Goal: Information Seeking & Learning: Check status

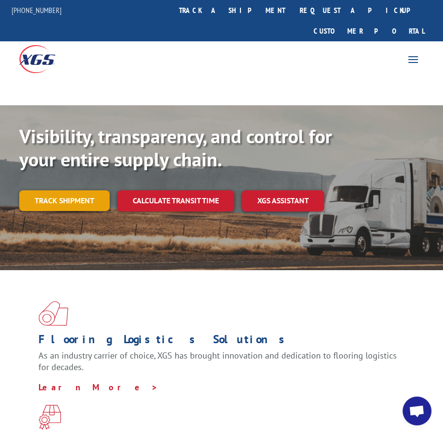
click at [82, 190] on link "Track shipment" at bounding box center [64, 200] width 90 height 20
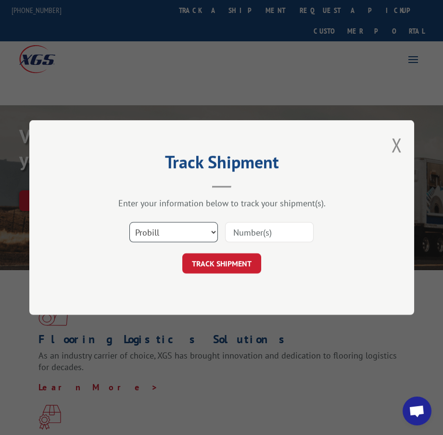
click at [151, 235] on select "Select category... Probill BOL PO" at bounding box center [173, 232] width 88 height 20
click at [129, 222] on select "Select category... Probill BOL PO" at bounding box center [173, 232] width 88 height 20
click at [233, 235] on input at bounding box center [269, 232] width 88 height 20
click at [167, 228] on select "Select category... Probill BOL PO" at bounding box center [173, 232] width 88 height 20
select select "probill"
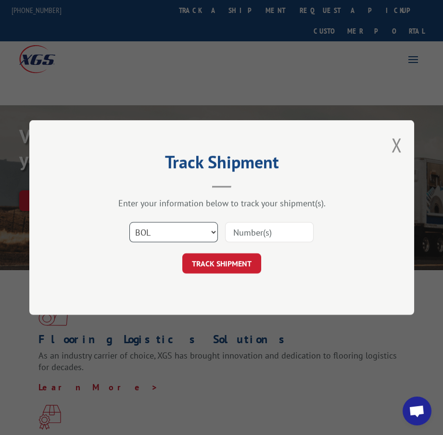
click at [129, 222] on select "Select category... Probill BOL PO" at bounding box center [173, 232] width 88 height 20
click at [240, 238] on input at bounding box center [269, 232] width 88 height 20
type input "17409434"
click button "TRACK SHIPMENT" at bounding box center [221, 263] width 79 height 20
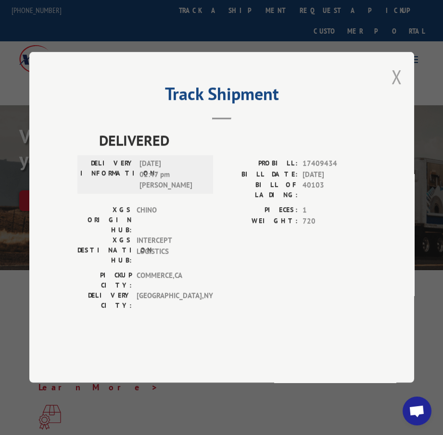
click at [392, 89] on button "Close modal" at bounding box center [396, 76] width 11 height 25
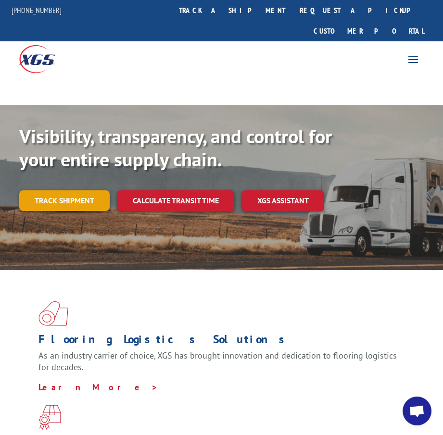
click at [42, 190] on link "Track shipment" at bounding box center [64, 200] width 90 height 20
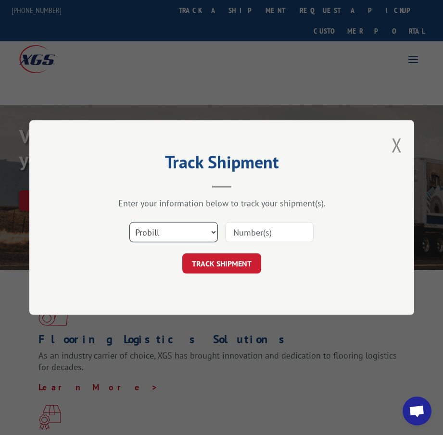
click at [192, 231] on select "Select category... Probill BOL PO" at bounding box center [173, 232] width 88 height 20
select select "bol"
click at [129, 222] on select "Select category... Probill BOL PO" at bounding box center [173, 232] width 88 height 20
click at [267, 230] on input at bounding box center [269, 232] width 88 height 20
type input "362461"
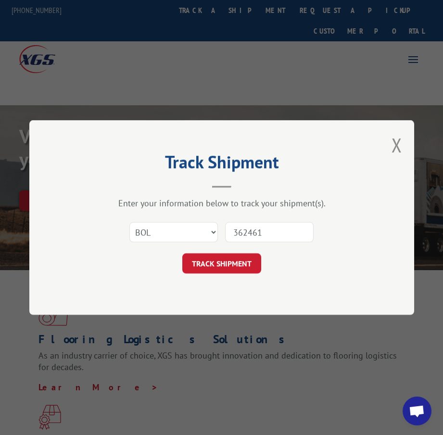
click button "TRACK SHIPMENT" at bounding box center [221, 263] width 79 height 20
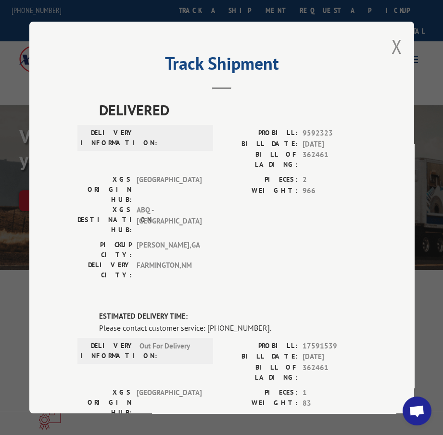
click at [395, 36] on button "Close modal" at bounding box center [396, 46] width 11 height 25
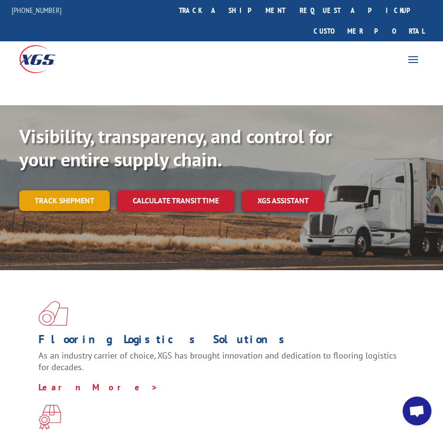
click at [75, 190] on link "Track shipment" at bounding box center [64, 200] width 90 height 20
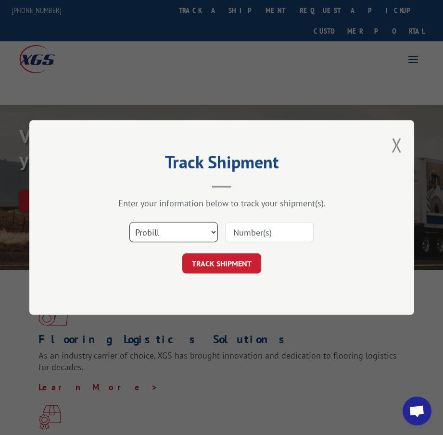
click at [185, 240] on select "Select category... Probill BOL PO" at bounding box center [173, 232] width 88 height 20
select select "bol"
click at [129, 222] on select "Select category... Probill BOL PO" at bounding box center [173, 232] width 88 height 20
click at [246, 233] on input at bounding box center [269, 232] width 88 height 20
type input "362461"
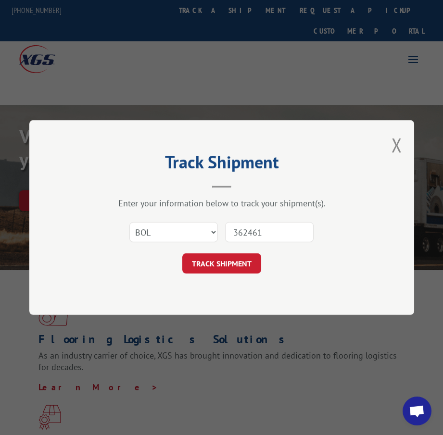
click button "TRACK SHIPMENT" at bounding box center [221, 263] width 79 height 20
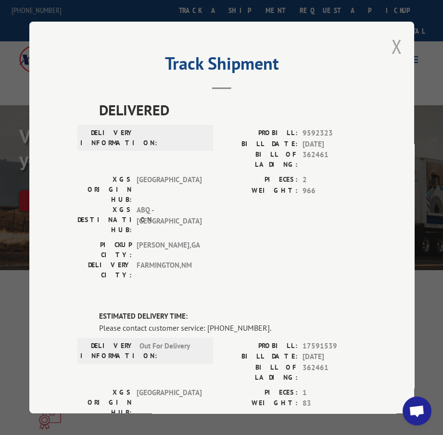
click at [391, 43] on button "Close modal" at bounding box center [396, 46] width 11 height 25
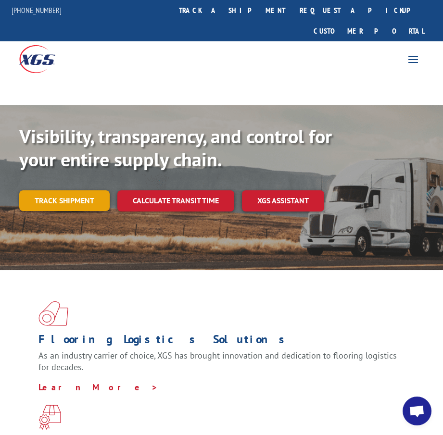
click at [93, 190] on link "Track shipment" at bounding box center [64, 200] width 90 height 20
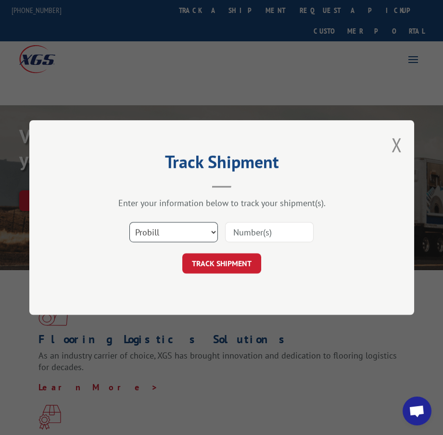
click at [159, 238] on select "Select category... Probill BOL PO" at bounding box center [173, 232] width 88 height 20
select select "bol"
click at [129, 222] on select "Select category... Probill BOL PO" at bounding box center [173, 232] width 88 height 20
drag, startPoint x: 311, startPoint y: 231, endPoint x: 294, endPoint y: 232, distance: 16.4
click at [305, 231] on input at bounding box center [269, 232] width 88 height 20
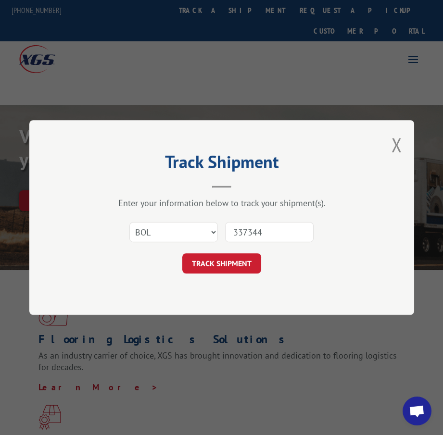
type input "3373443"
click button "TRACK SHIPMENT" at bounding box center [221, 263] width 79 height 20
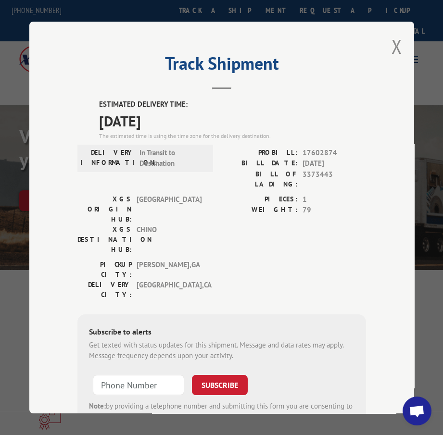
click at [382, 41] on div "Track Shipment ESTIMATED DELIVERY TIME: 09/11/2025 The estimated time is using …" at bounding box center [221, 218] width 385 height 392
click at [387, 37] on div "Track Shipment ESTIMATED DELIVERY TIME: 09/11/2025 The estimated time is using …" at bounding box center [221, 218] width 385 height 392
click at [394, 37] on button "Close modal" at bounding box center [396, 46] width 11 height 25
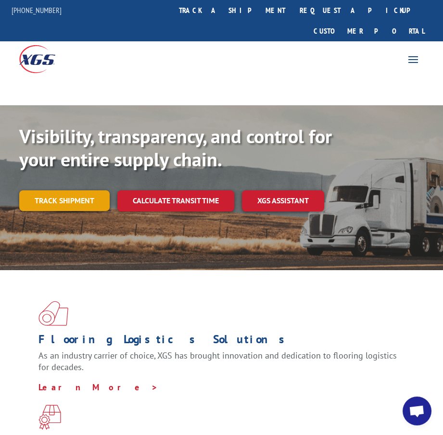
click at [88, 190] on link "Track shipment" at bounding box center [64, 200] width 90 height 20
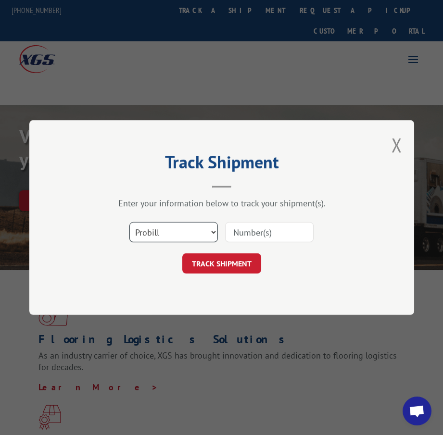
click at [196, 233] on select "Select category... Probill BOL PO" at bounding box center [173, 232] width 88 height 20
select select "bol"
click at [129, 222] on select "Select category... Probill BOL PO" at bounding box center [173, 232] width 88 height 20
click at [265, 232] on input at bounding box center [269, 232] width 88 height 20
type input "0500081"
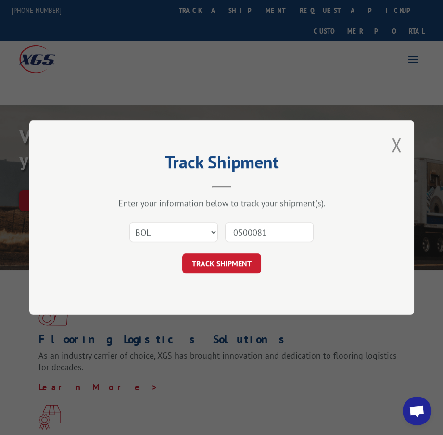
click button "TRACK SHIPMENT" at bounding box center [221, 263] width 79 height 20
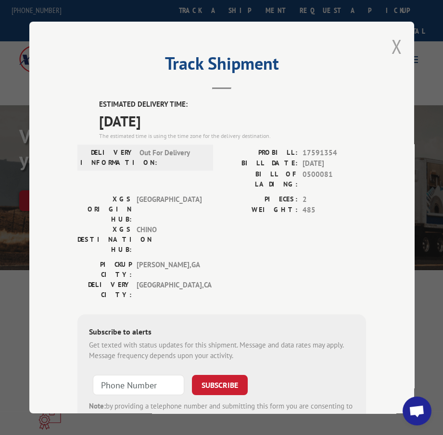
click at [392, 48] on button "Close modal" at bounding box center [396, 46] width 11 height 25
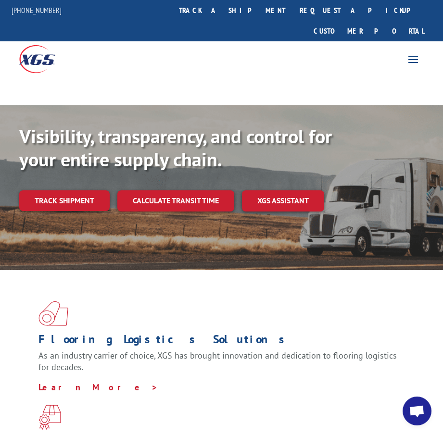
click at [87, 190] on link "Track shipment" at bounding box center [64, 200] width 90 height 20
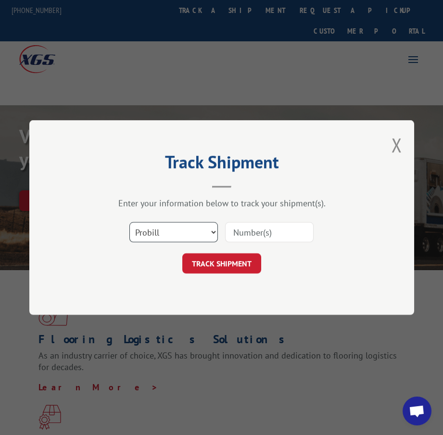
drag, startPoint x: 135, startPoint y: 232, endPoint x: 141, endPoint y: 235, distance: 6.7
click at [135, 232] on select "Select category... Probill BOL PO" at bounding box center [173, 232] width 88 height 20
select select "bol"
click at [129, 222] on select "Select category... Probill BOL PO" at bounding box center [173, 232] width 88 height 20
click at [250, 228] on input at bounding box center [269, 232] width 88 height 20
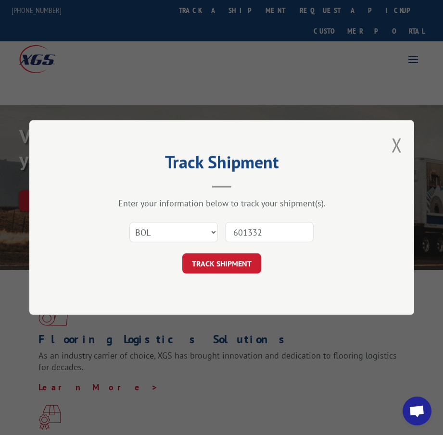
type input "6013326"
click button "TRACK SHIPMENT" at bounding box center [221, 263] width 79 height 20
